Goal: Task Accomplishment & Management: Use online tool/utility

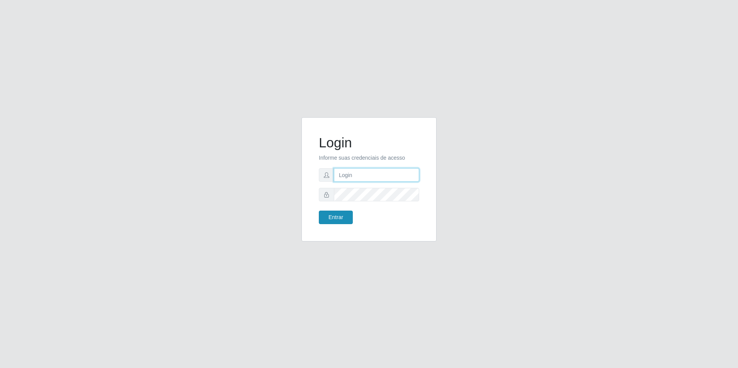
type input "[EMAIL_ADDRESS][DOMAIN_NAME]"
click at [338, 217] on button "Entrar" at bounding box center [336, 218] width 34 height 14
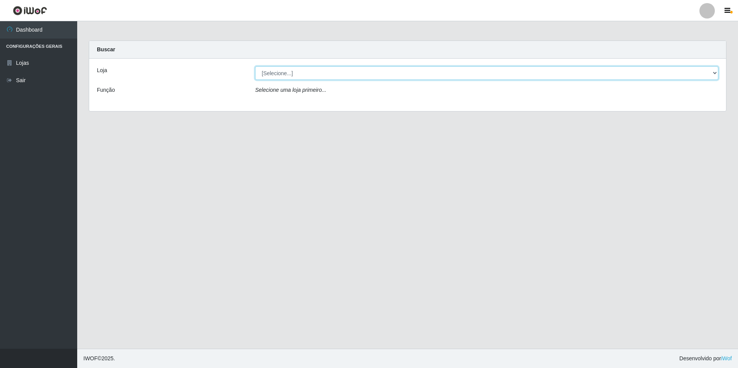
click at [713, 73] on select "[Selecione...] Extrabom - Loja 57 Anchieta" at bounding box center [486, 73] width 463 height 14
select select "470"
click at [255, 66] on select "[Selecione...] Extrabom - Loja 57 Anchieta" at bounding box center [486, 73] width 463 height 14
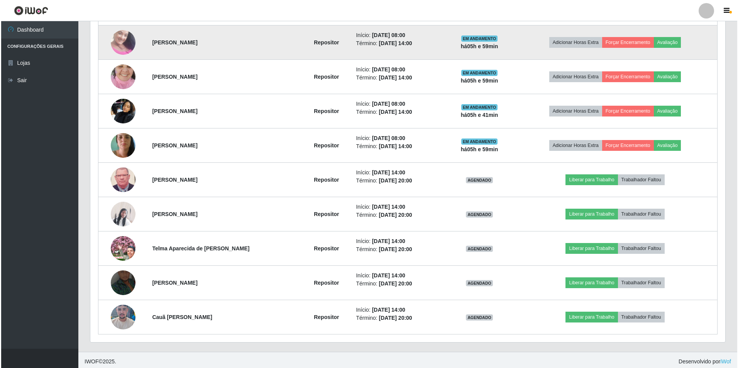
scroll to position [350, 0]
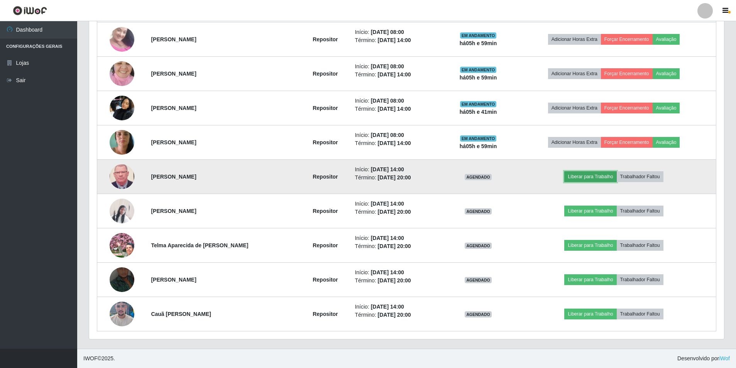
click at [585, 174] on button "Liberar para Trabalho" at bounding box center [590, 176] width 52 height 11
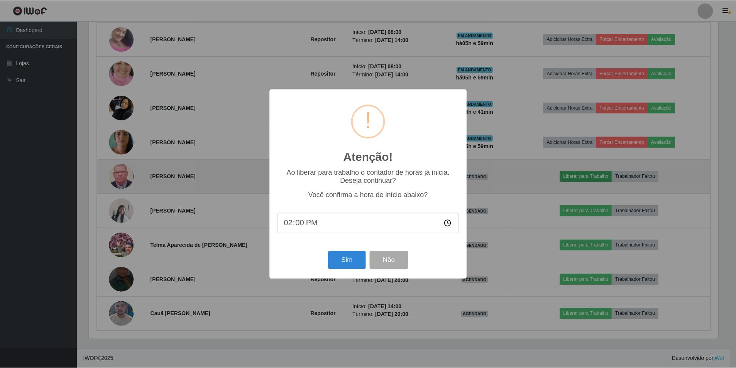
scroll to position [160, 631]
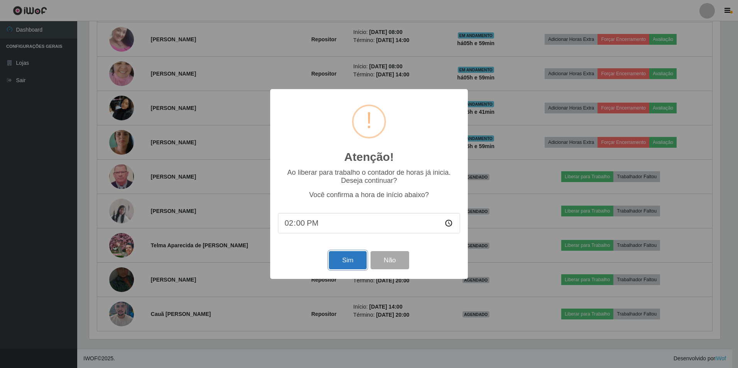
click at [358, 260] on button "Sim" at bounding box center [347, 260] width 37 height 18
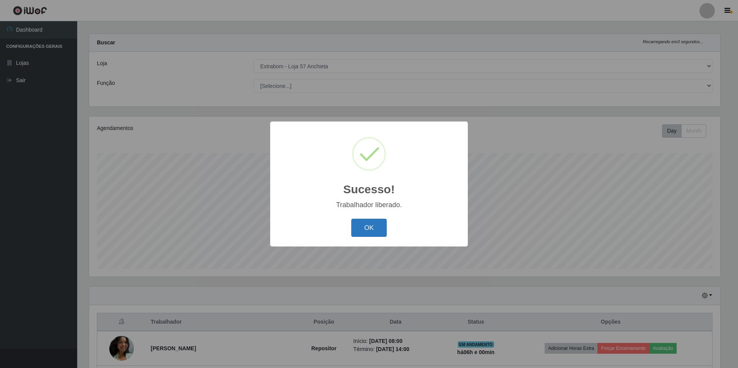
click at [372, 229] on button "OK" at bounding box center [369, 228] width 36 height 18
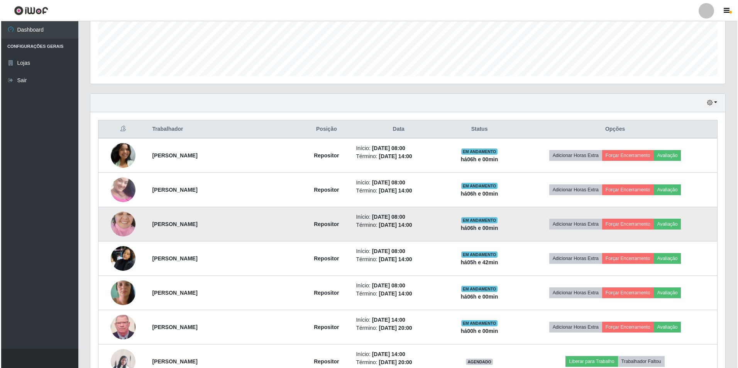
scroll to position [350, 0]
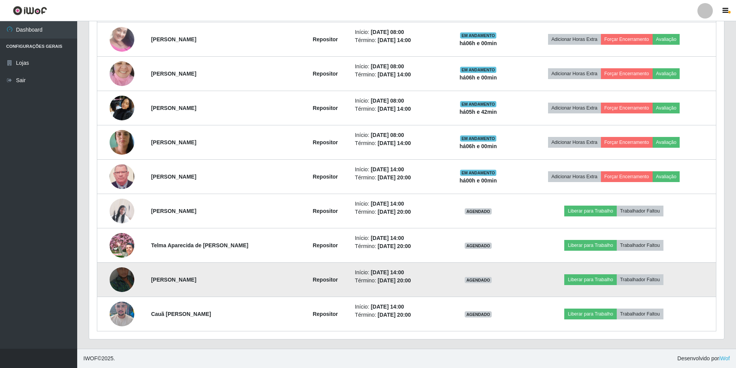
click at [123, 279] on img at bounding box center [122, 279] width 25 height 55
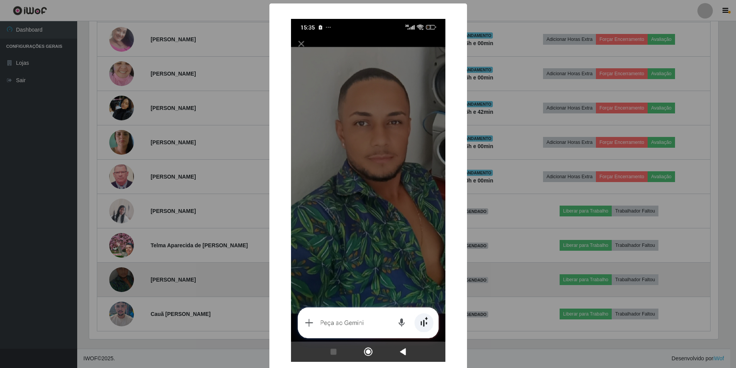
scroll to position [160, 631]
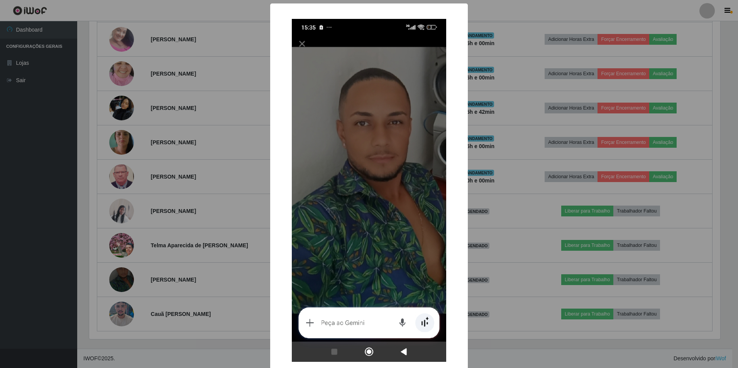
click at [592, 209] on div "× OK Cancel" at bounding box center [369, 184] width 738 height 368
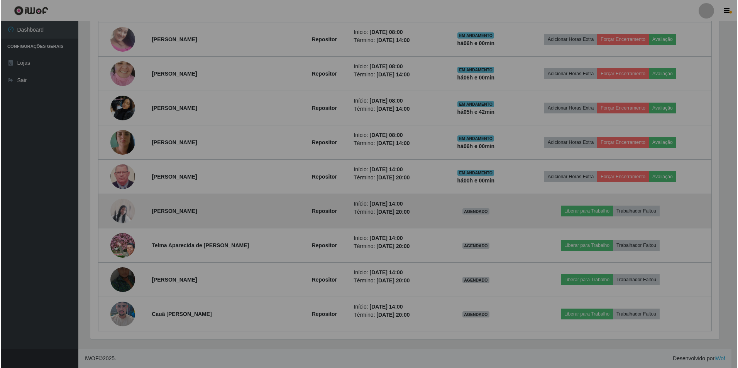
scroll to position [160, 635]
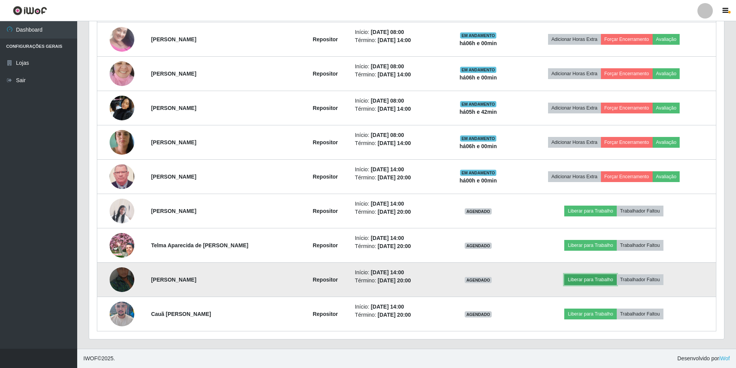
click at [590, 277] on button "Liberar para Trabalho" at bounding box center [590, 279] width 52 height 11
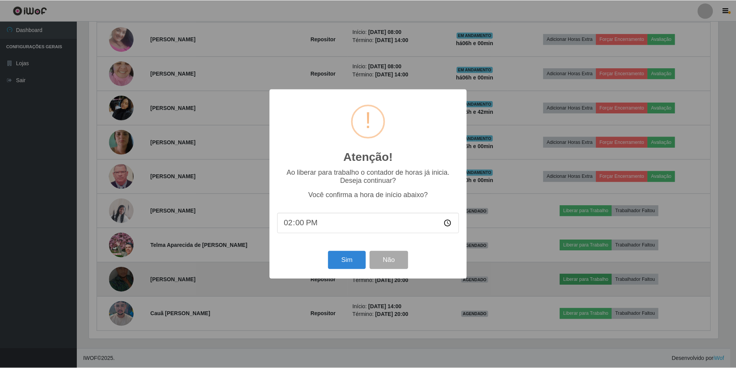
scroll to position [160, 631]
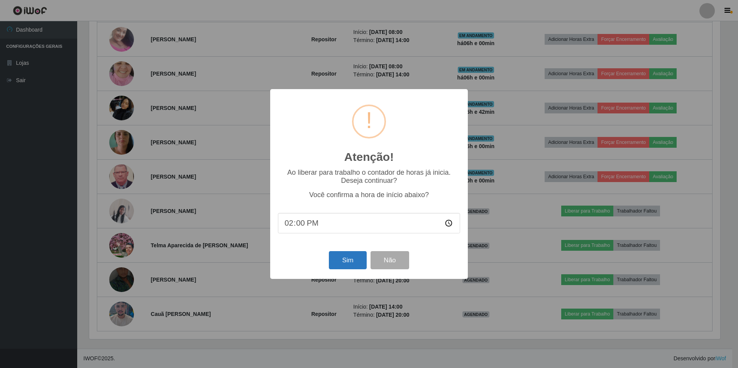
click at [329, 260] on div "Sim Não" at bounding box center [369, 260] width 182 height 22
click at [336, 260] on button "Sim" at bounding box center [347, 260] width 37 height 18
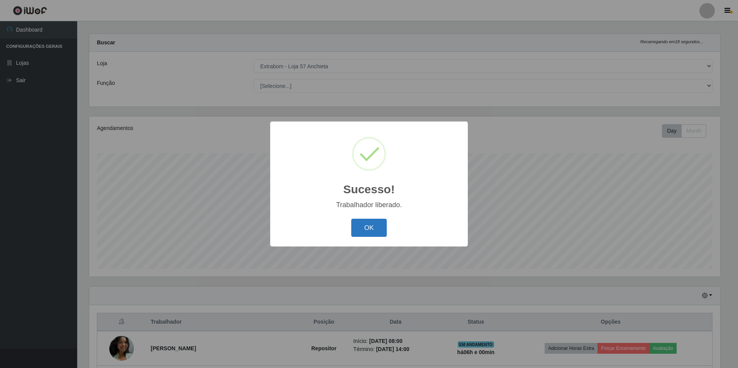
click at [375, 228] on button "OK" at bounding box center [369, 228] width 36 height 18
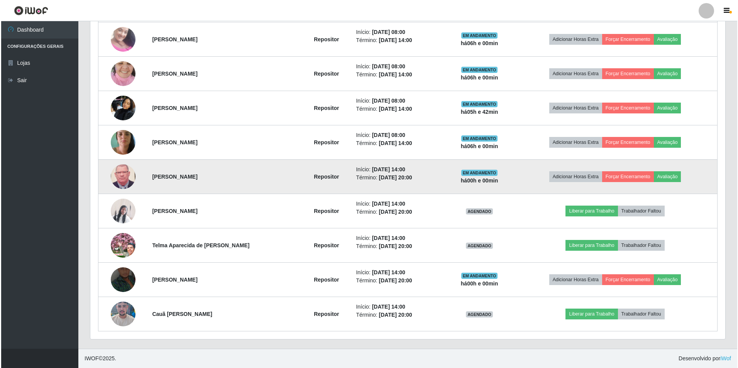
scroll to position [273, 0]
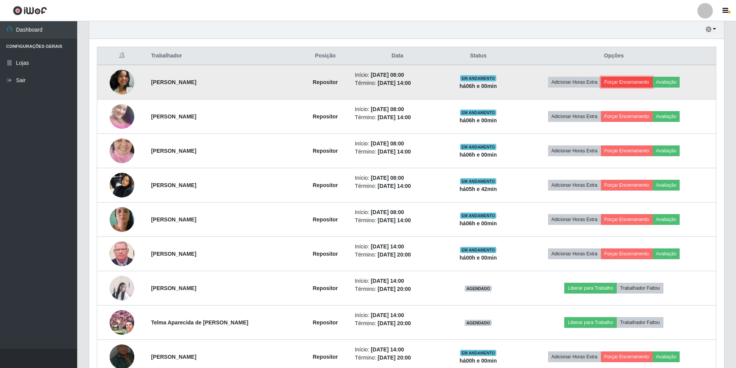
click at [632, 85] on button "Forçar Encerramento" at bounding box center [627, 82] width 52 height 11
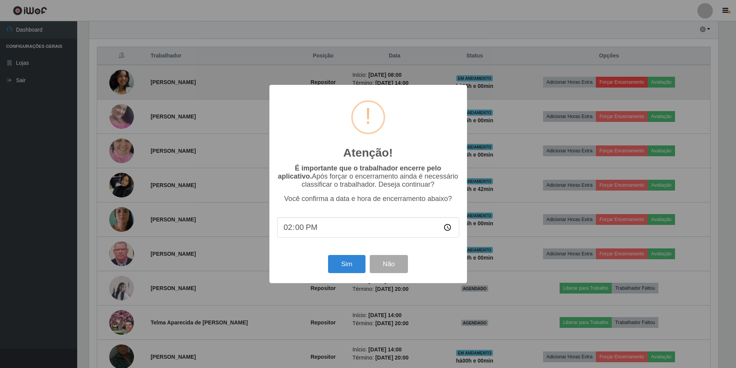
scroll to position [160, 631]
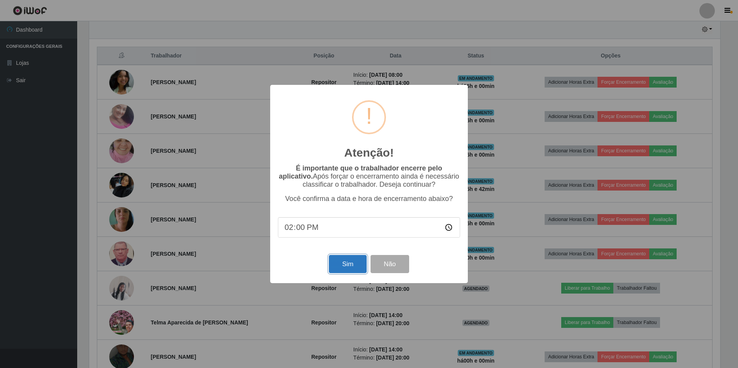
click at [350, 263] on button "Sim" at bounding box center [347, 264] width 37 height 18
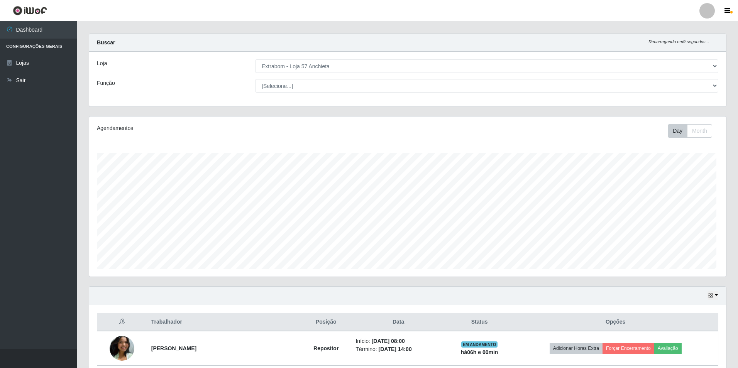
scroll to position [0, 0]
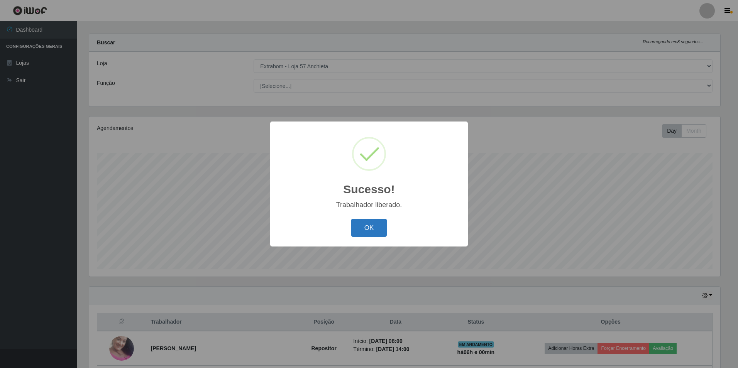
click at [360, 220] on button "OK" at bounding box center [369, 228] width 36 height 18
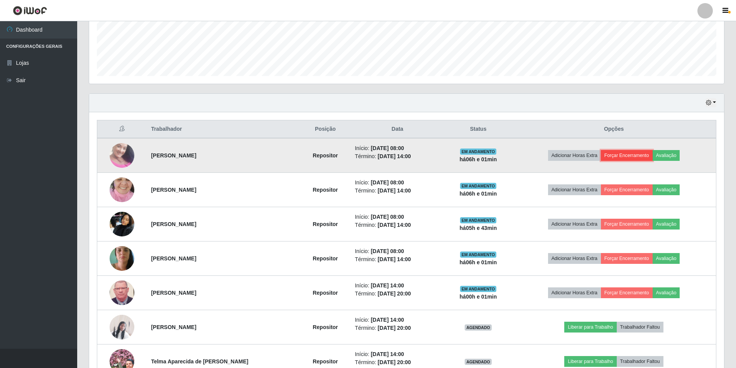
click at [631, 153] on button "Forçar Encerramento" at bounding box center [627, 155] width 52 height 11
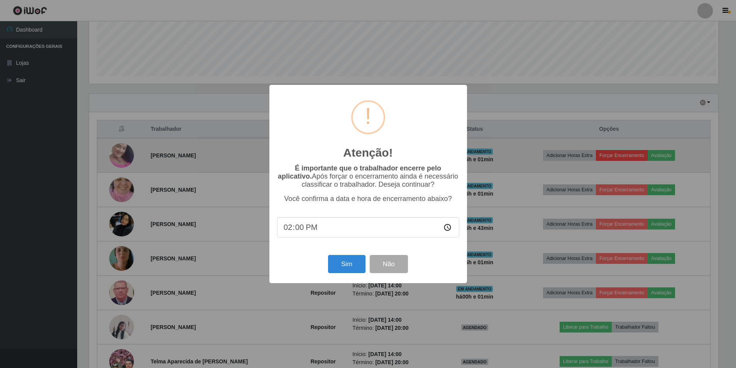
scroll to position [160, 631]
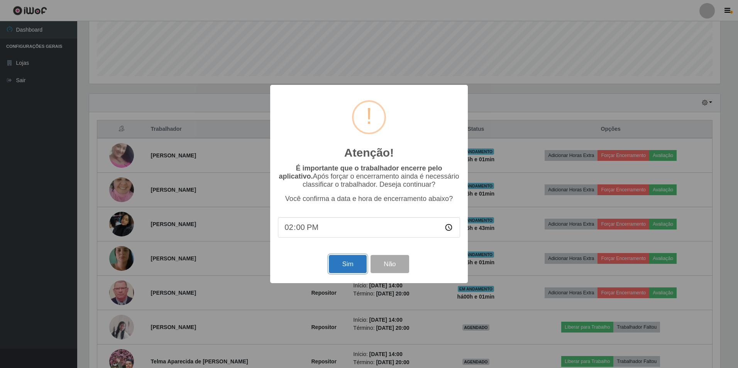
click at [348, 269] on button "Sim" at bounding box center [347, 264] width 37 height 18
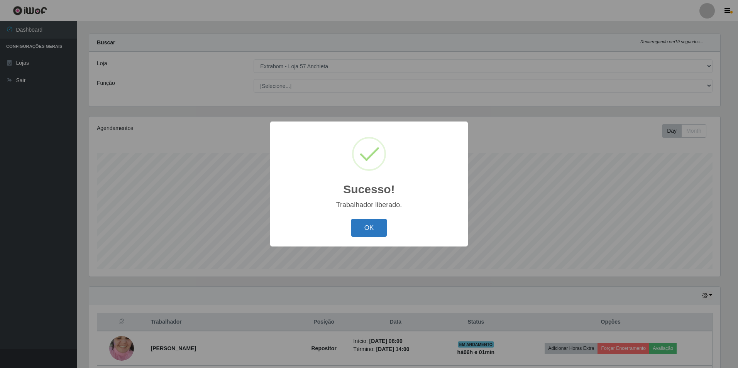
click at [378, 226] on button "OK" at bounding box center [369, 228] width 36 height 18
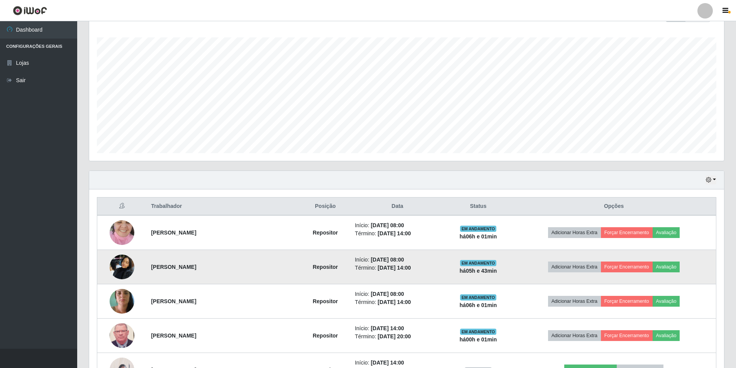
scroll to position [161, 0]
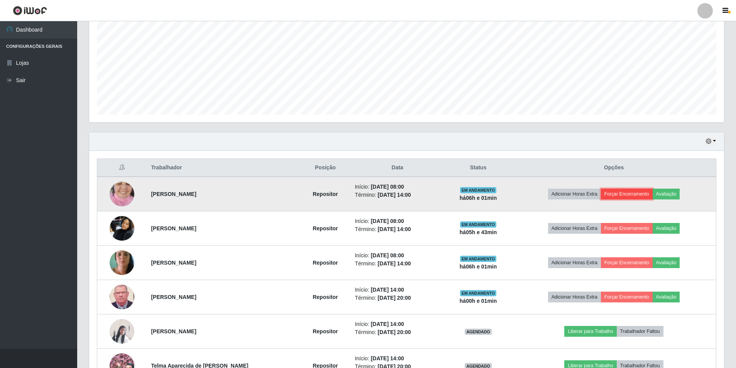
click at [619, 195] on button "Forçar Encerramento" at bounding box center [627, 194] width 52 height 11
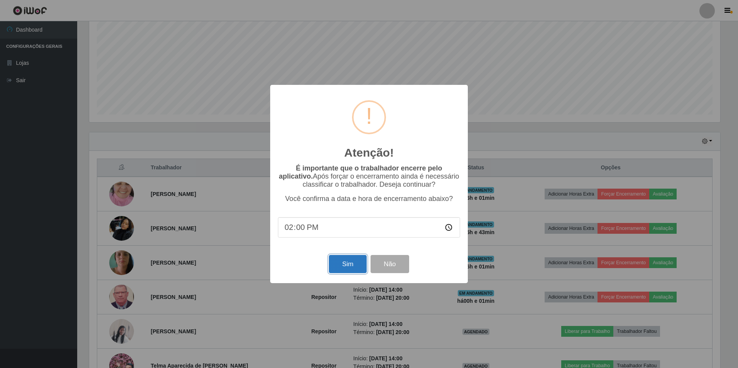
click at [353, 266] on button "Sim" at bounding box center [347, 264] width 37 height 18
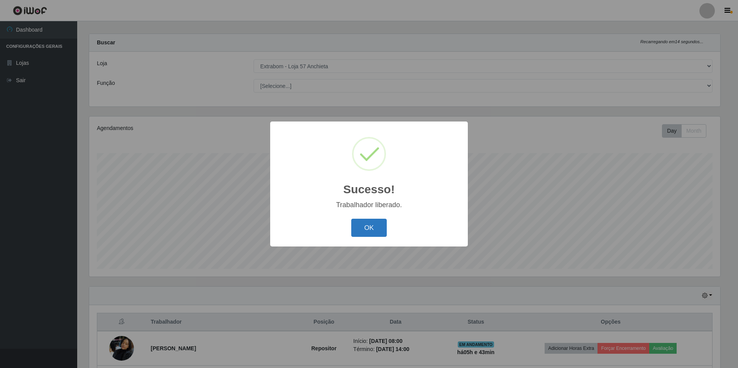
click at [380, 227] on button "OK" at bounding box center [369, 228] width 36 height 18
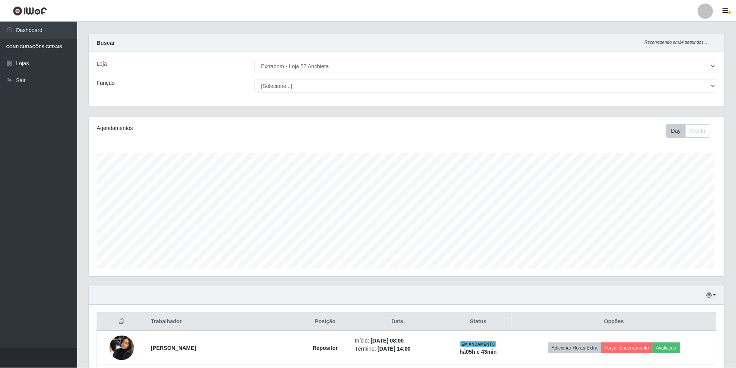
scroll to position [385751, 385277]
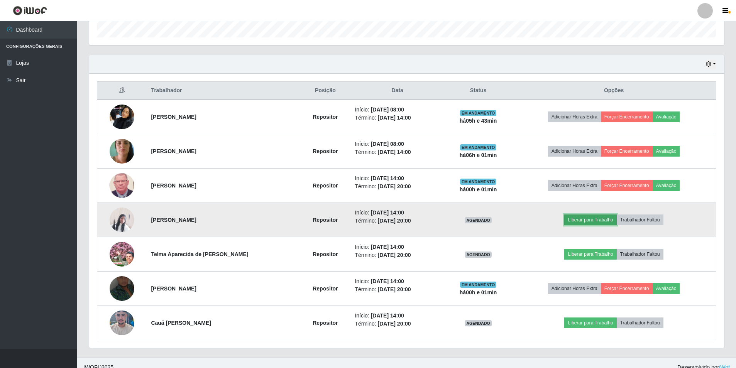
click at [589, 219] on button "Liberar para Trabalho" at bounding box center [590, 220] width 52 height 11
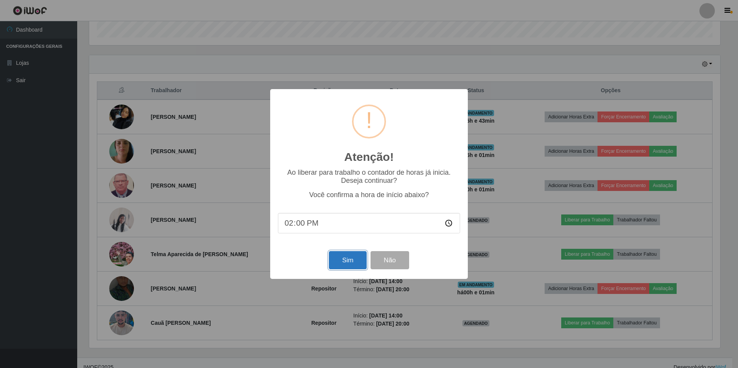
click at [340, 258] on button "Sim" at bounding box center [347, 260] width 37 height 18
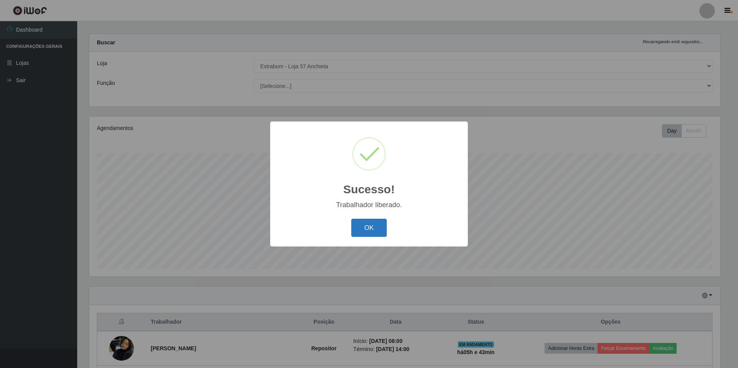
click at [365, 223] on button "OK" at bounding box center [369, 228] width 36 height 18
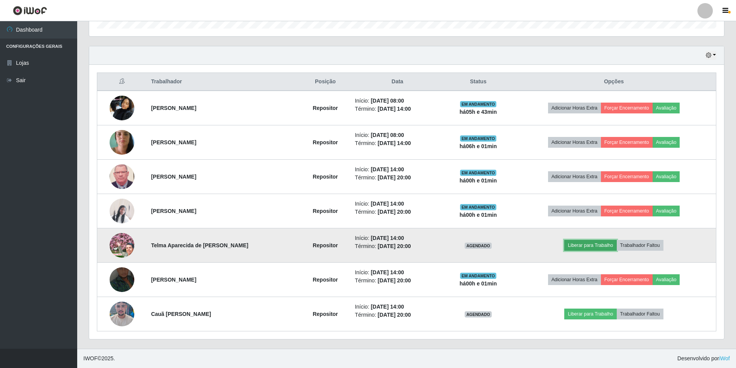
click at [601, 244] on button "Liberar para Trabalho" at bounding box center [590, 245] width 52 height 11
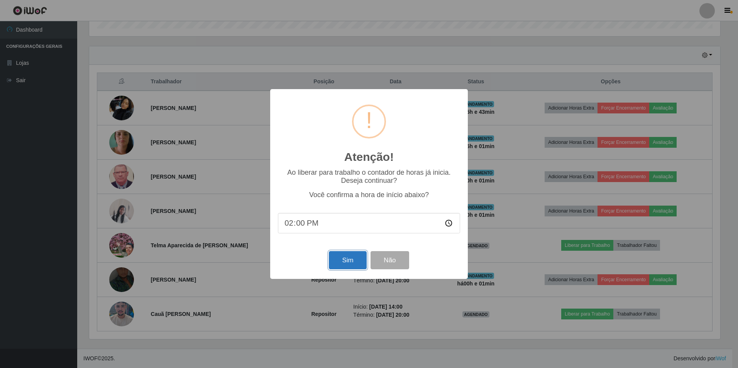
click at [353, 259] on button "Sim" at bounding box center [347, 260] width 37 height 18
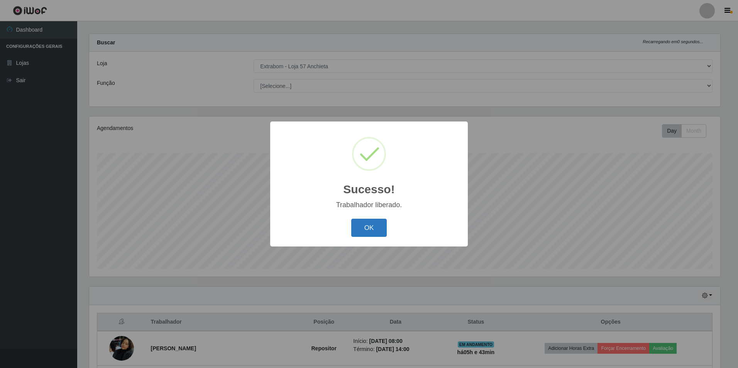
click at [374, 230] on button "OK" at bounding box center [369, 228] width 36 height 18
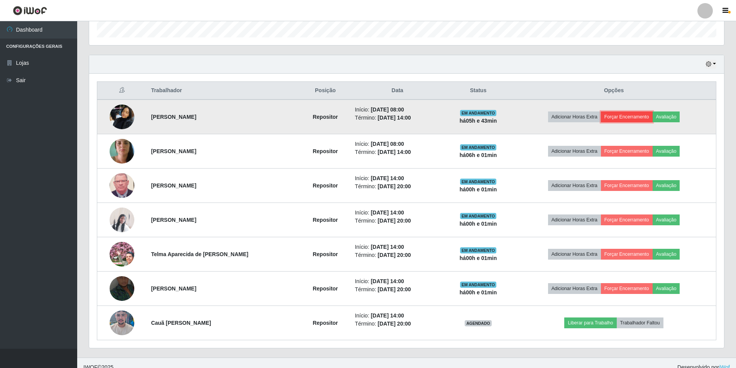
click at [632, 117] on button "Forçar Encerramento" at bounding box center [627, 117] width 52 height 11
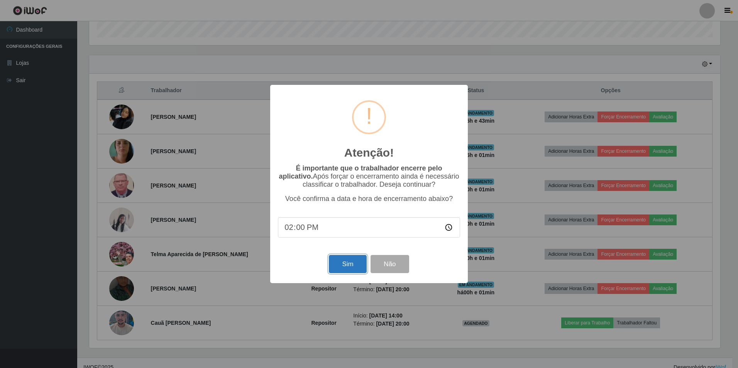
click at [357, 266] on button "Sim" at bounding box center [347, 264] width 37 height 18
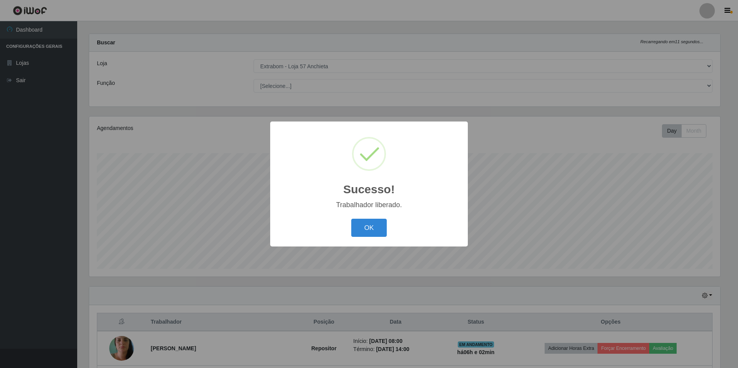
drag, startPoint x: 396, startPoint y: 189, endPoint x: 394, endPoint y: 209, distance: 19.7
click at [394, 209] on div "Sucesso! × Trabalhador liberado. OK Cancel" at bounding box center [369, 184] width 198 height 125
click at [457, 241] on div "Sucesso! × Trabalhador liberado. OK Cancel" at bounding box center [369, 184] width 198 height 125
click at [367, 227] on button "OK" at bounding box center [369, 228] width 36 height 18
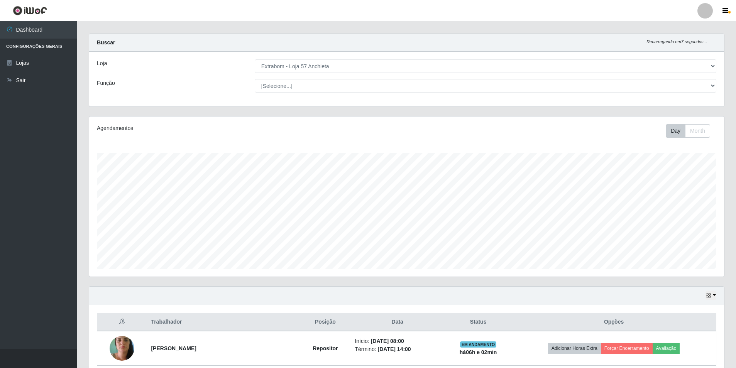
scroll to position [84, 0]
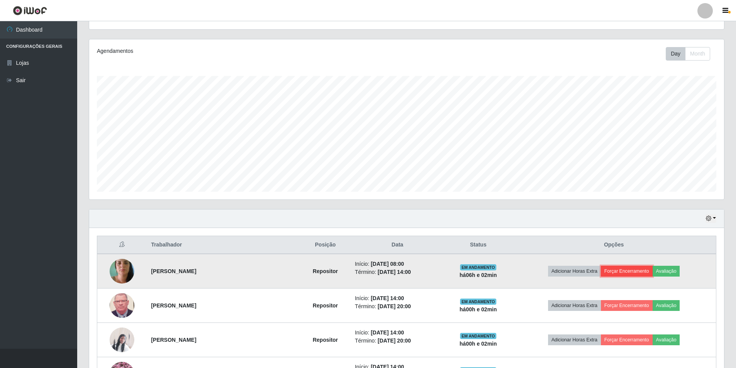
click at [630, 268] on button "Forçar Encerramento" at bounding box center [627, 271] width 52 height 11
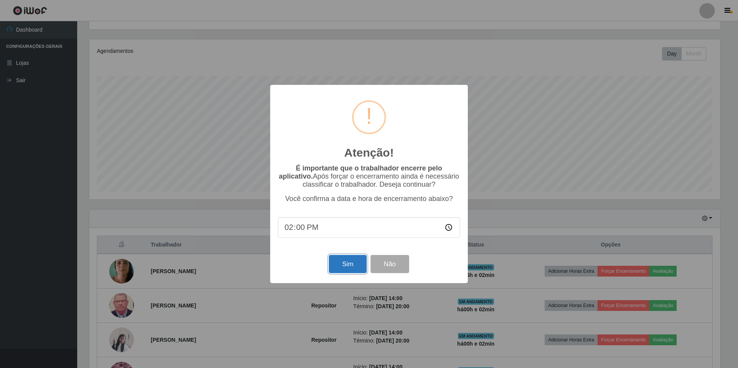
click at [354, 260] on button "Sim" at bounding box center [347, 264] width 37 height 18
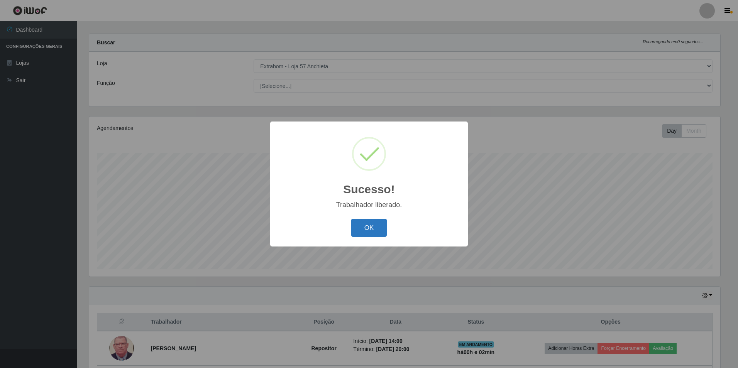
click at [375, 225] on button "OK" at bounding box center [369, 228] width 36 height 18
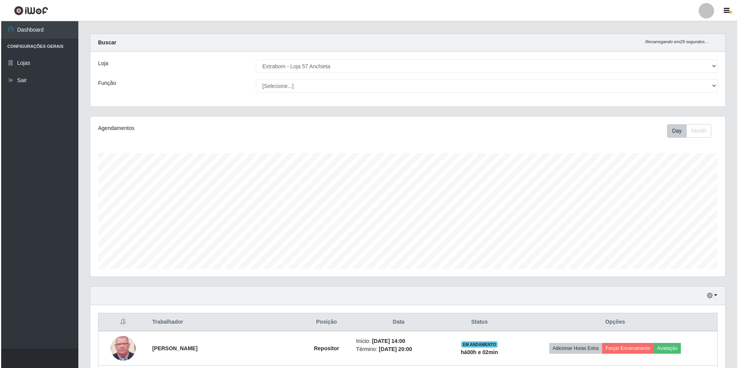
scroll to position [179, 0]
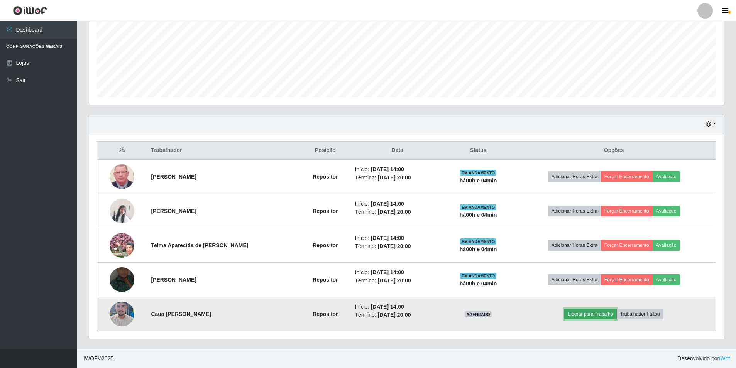
click at [609, 311] on button "Liberar para Trabalho" at bounding box center [590, 314] width 52 height 11
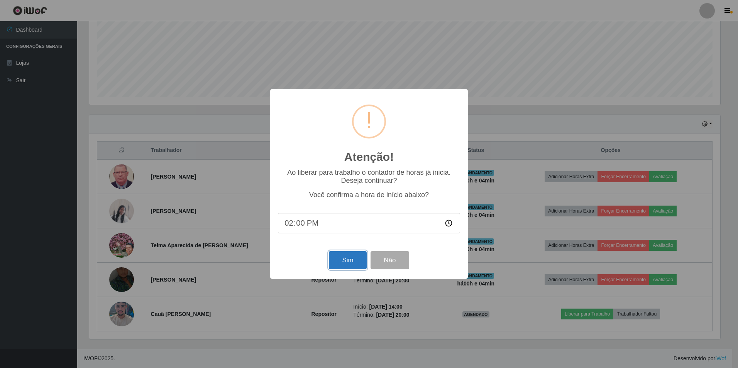
click at [337, 258] on button "Sim" at bounding box center [347, 260] width 37 height 18
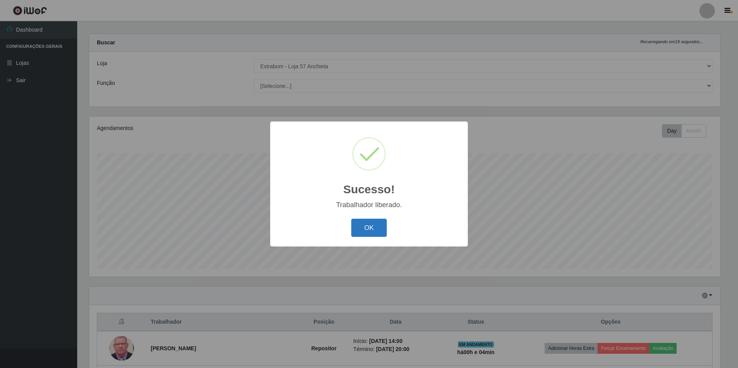
click at [380, 228] on button "OK" at bounding box center [369, 228] width 36 height 18
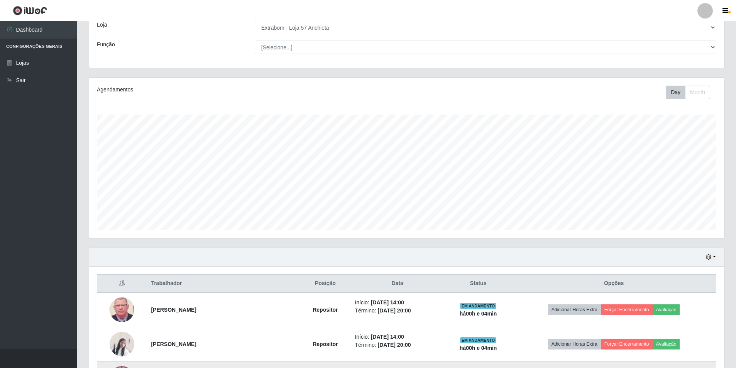
scroll to position [161, 0]
